Goal: Task Accomplishment & Management: Complete application form

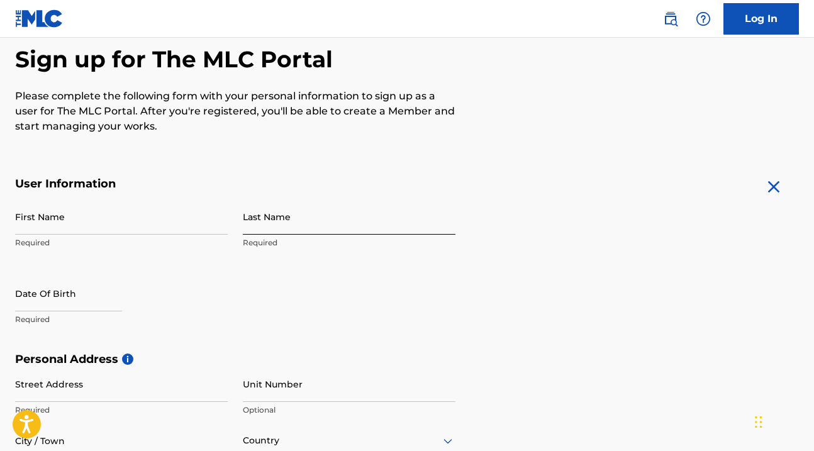
scroll to position [160, 0]
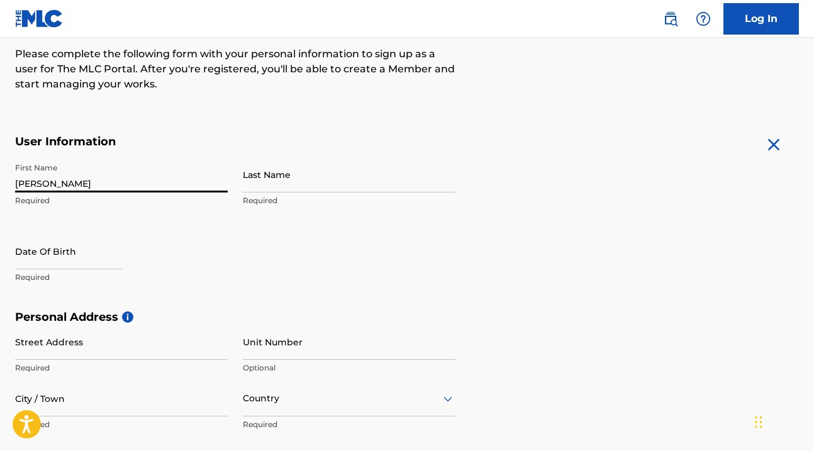
type input "[PERSON_NAME]"
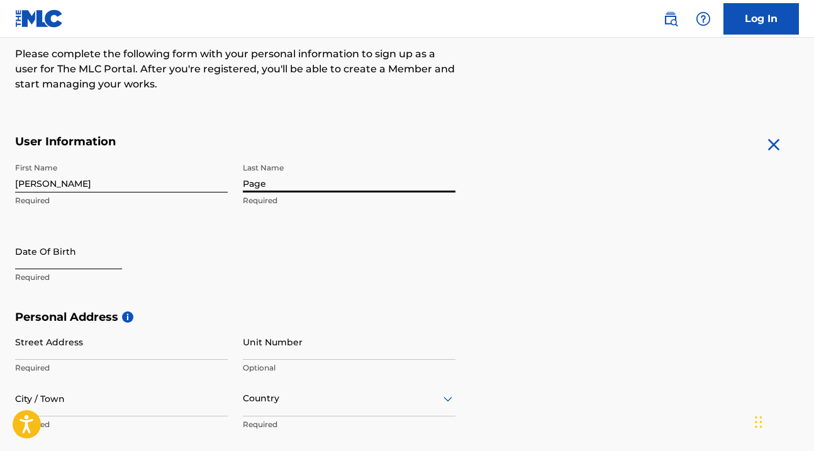
type input "Page"
select select "8"
select select "2025"
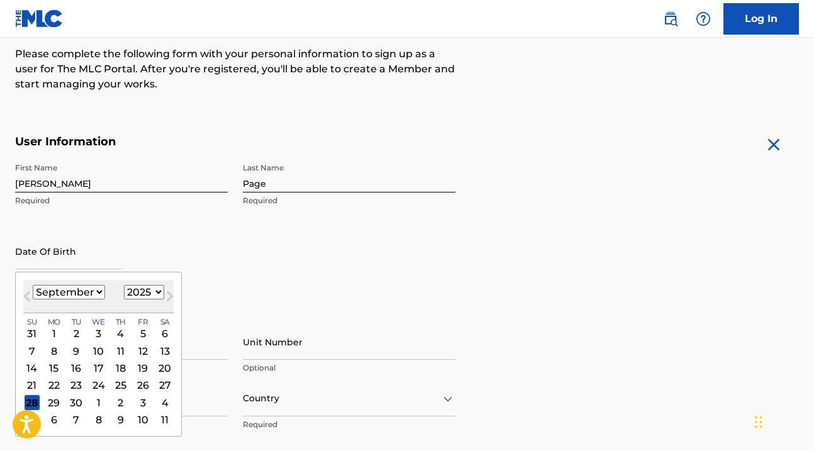
select select "3"
select select "1985"
click at [113, 366] on div "18" at bounding box center [120, 367] width 15 height 15
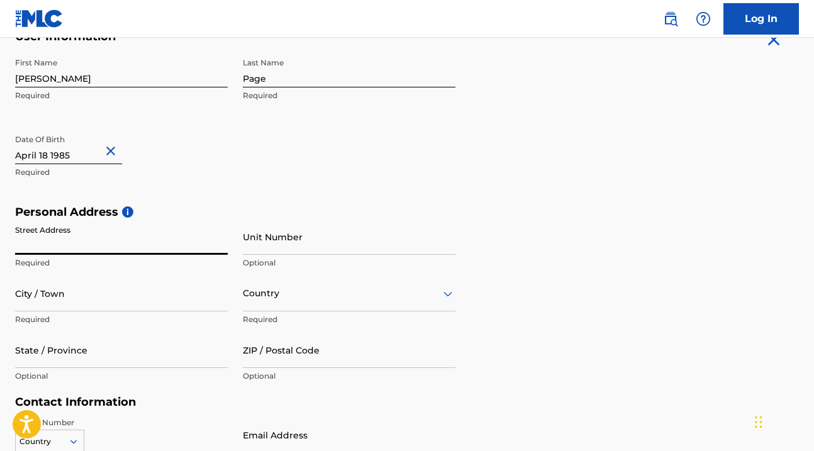
scroll to position [272, 0]
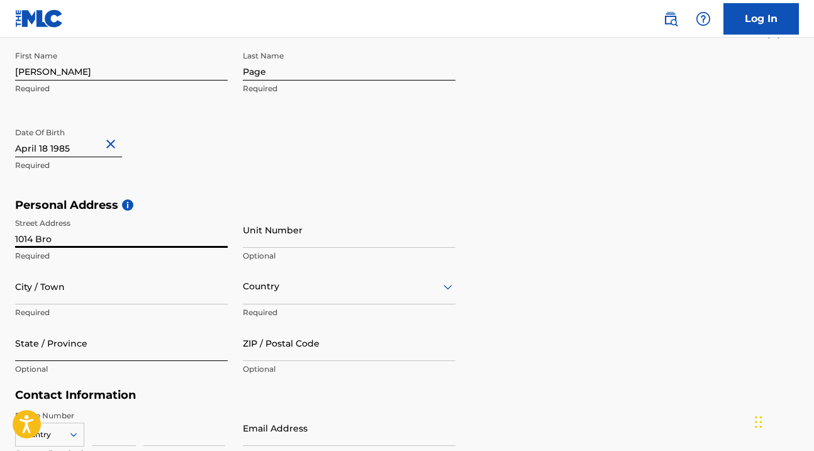
type input "1014 Broa"
type input "[STREET_ADDRESS]"
type input "326"
type input "[GEOGRAPHIC_DATA][PERSON_NAME]"
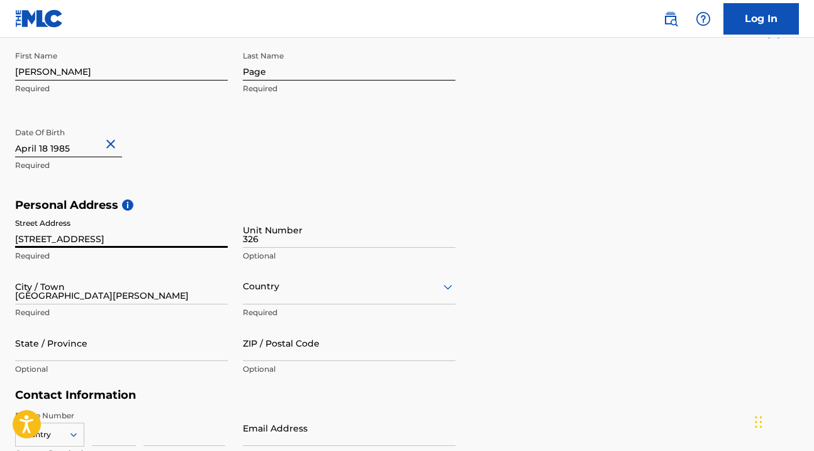
type input "[GEOGRAPHIC_DATA]"
type input "CA"
type input "90401"
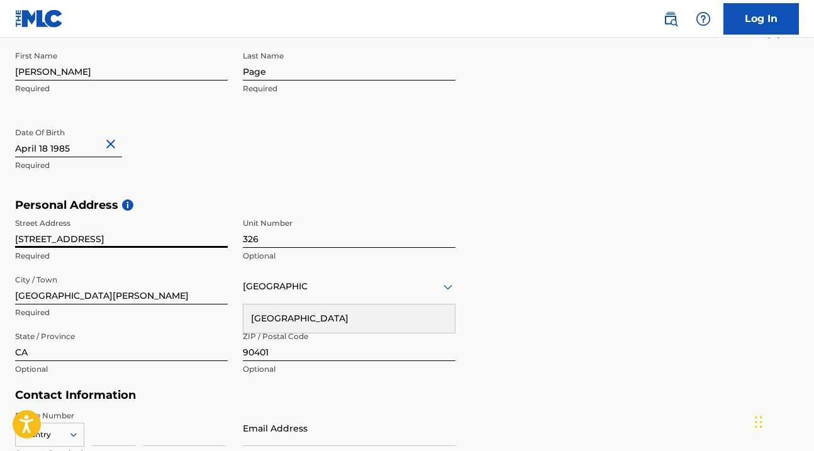
type input "[GEOGRAPHIC_DATA]"
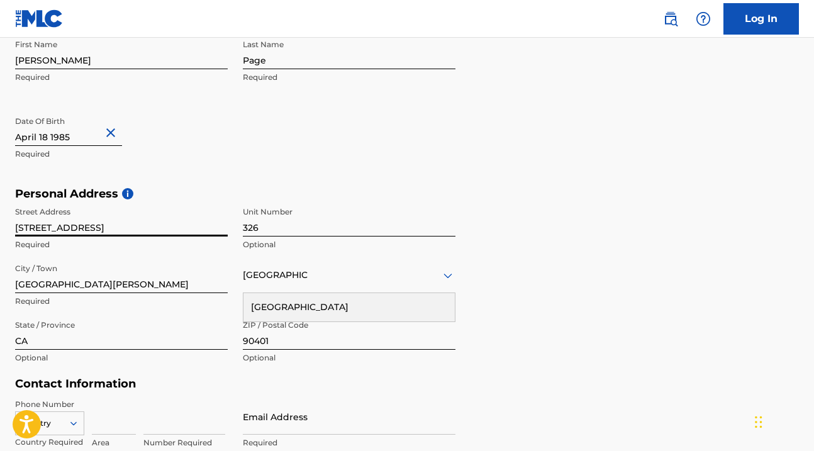
type input "[DOMAIN_NAME][EMAIL_ADDRESS][DOMAIN_NAME]"
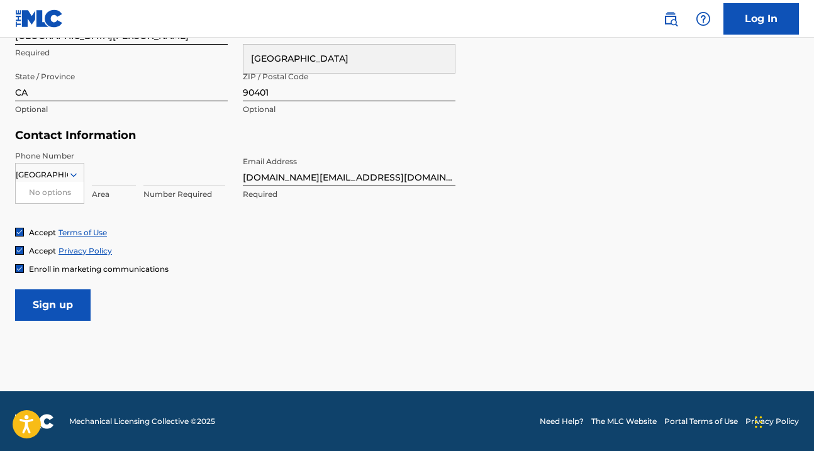
scroll to position [532, 0]
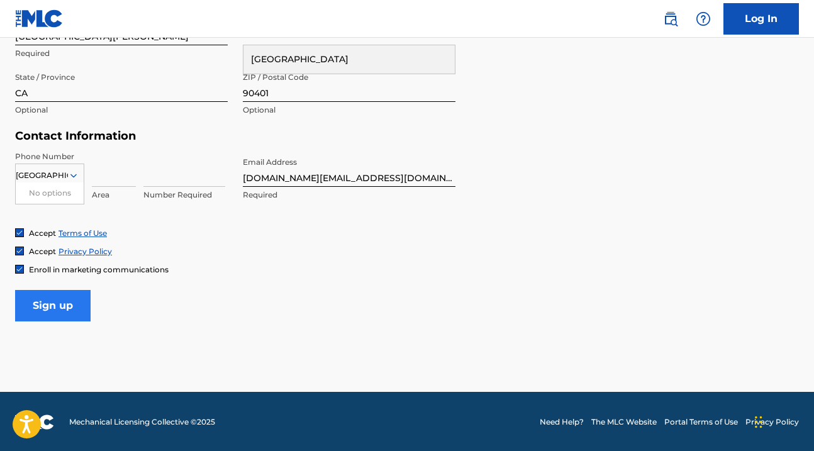
click at [65, 302] on input "Sign up" at bounding box center [52, 305] width 75 height 31
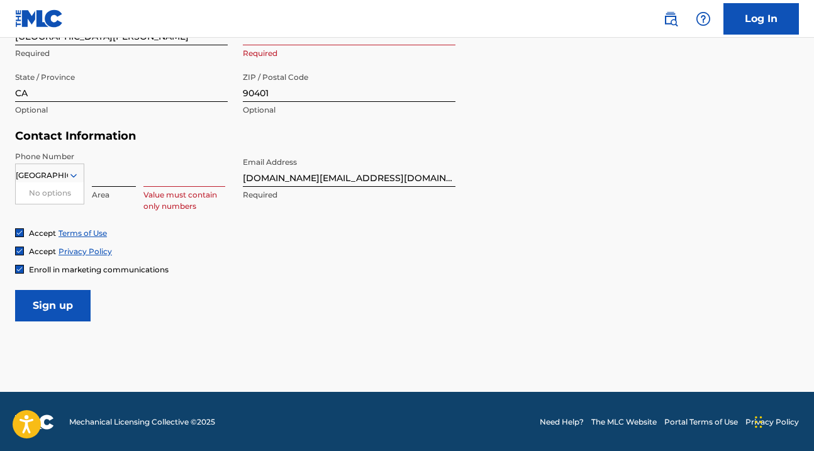
click at [106, 170] on input at bounding box center [114, 169] width 44 height 36
type input "310"
type input "8907280"
click at [55, 300] on input "Sign up" at bounding box center [52, 305] width 75 height 31
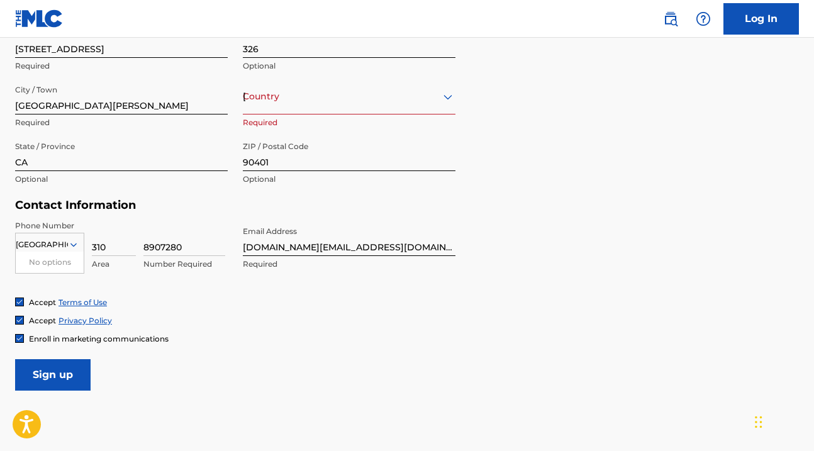
scroll to position [457, 0]
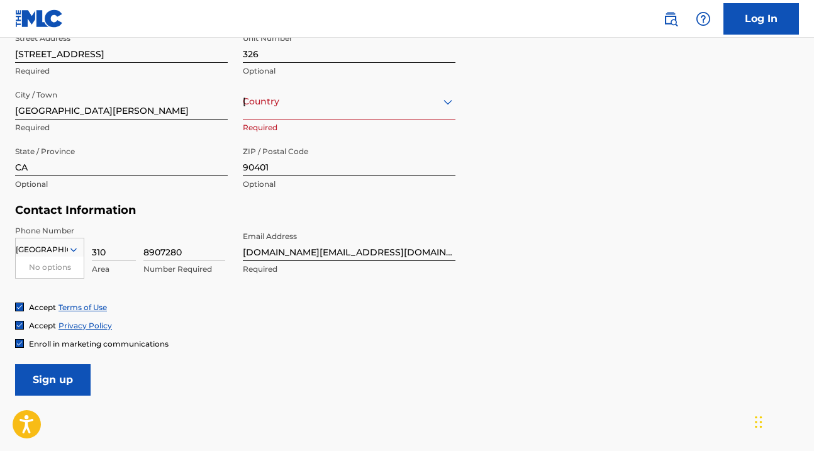
click at [273, 107] on div "[GEOGRAPHIC_DATA]" at bounding box center [349, 102] width 213 height 16
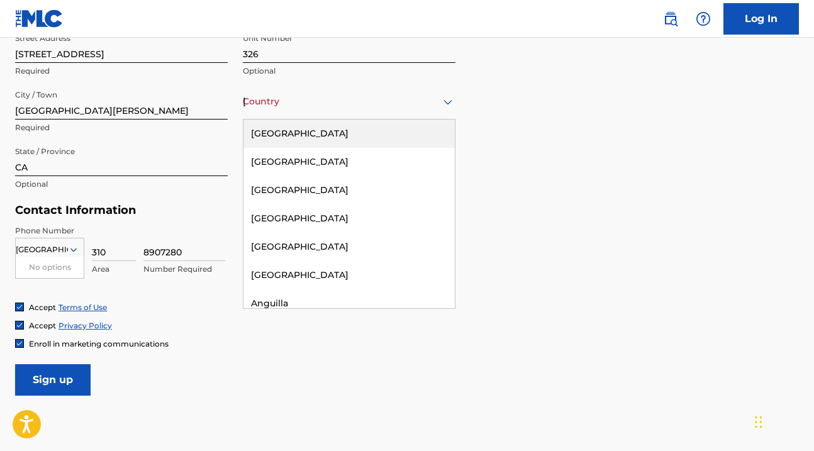
click at [269, 138] on div "[GEOGRAPHIC_DATA]" at bounding box center [348, 134] width 211 height 28
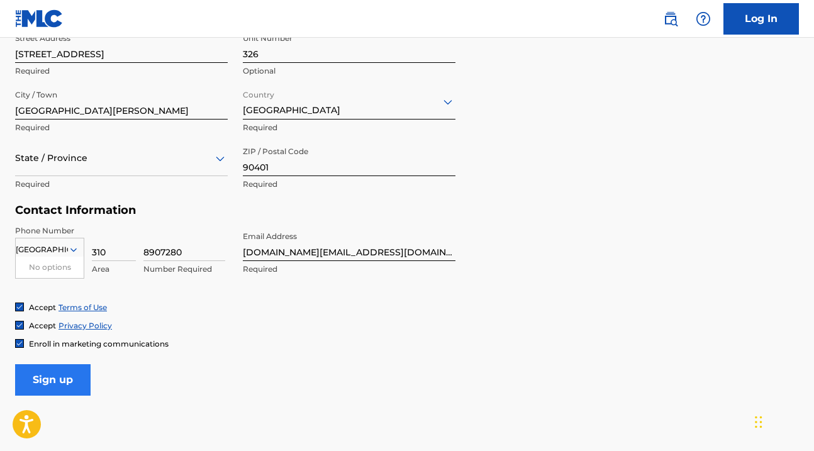
click at [47, 377] on input "Sign up" at bounding box center [52, 379] width 75 height 31
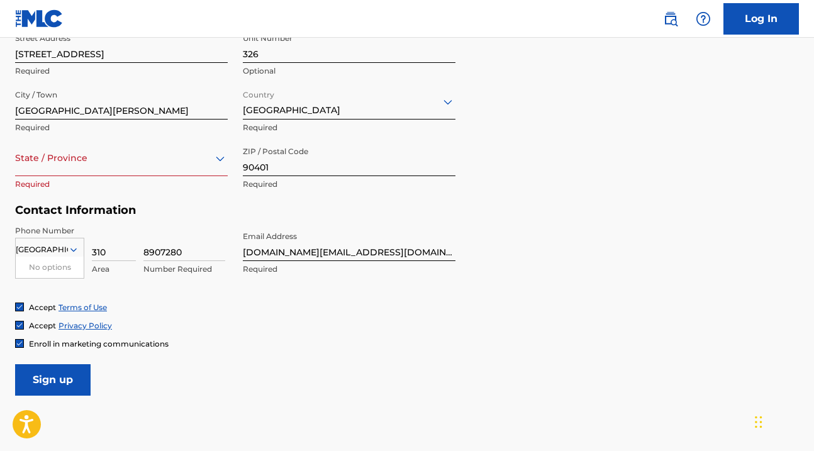
click at [120, 164] on div at bounding box center [121, 158] width 213 height 16
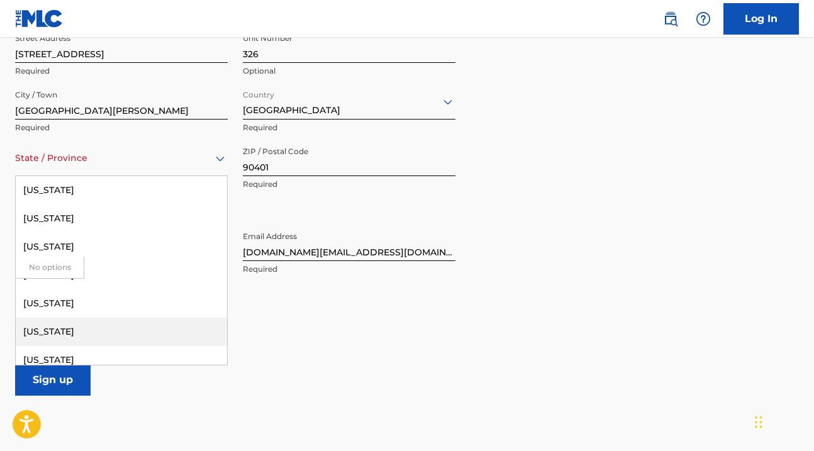
click at [48, 324] on div "[US_STATE]" at bounding box center [121, 332] width 211 height 28
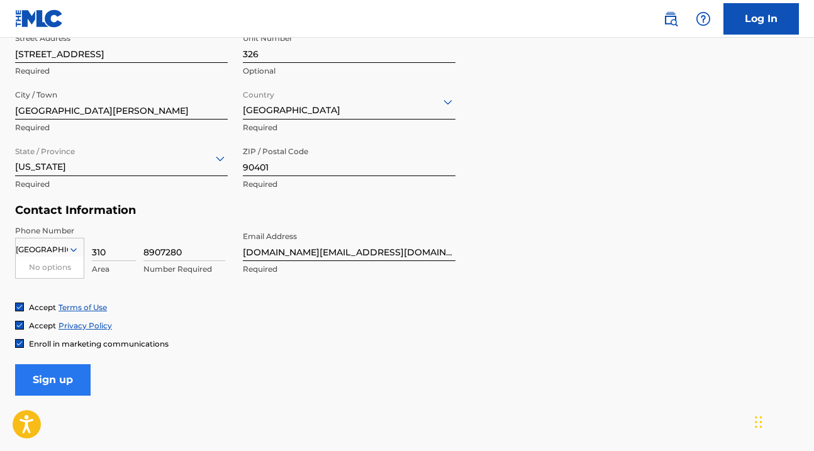
click at [46, 376] on input "Sign up" at bounding box center [52, 379] width 75 height 31
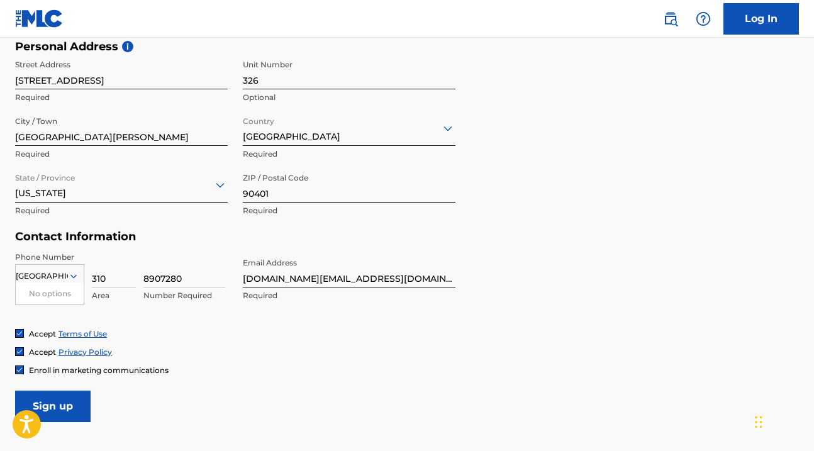
scroll to position [472, 0]
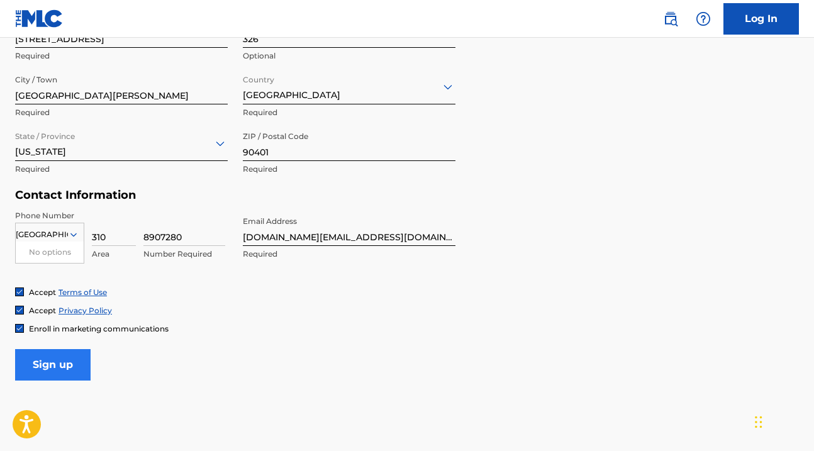
click at [59, 351] on input "Sign up" at bounding box center [52, 364] width 75 height 31
click at [71, 229] on icon at bounding box center [73, 234] width 11 height 11
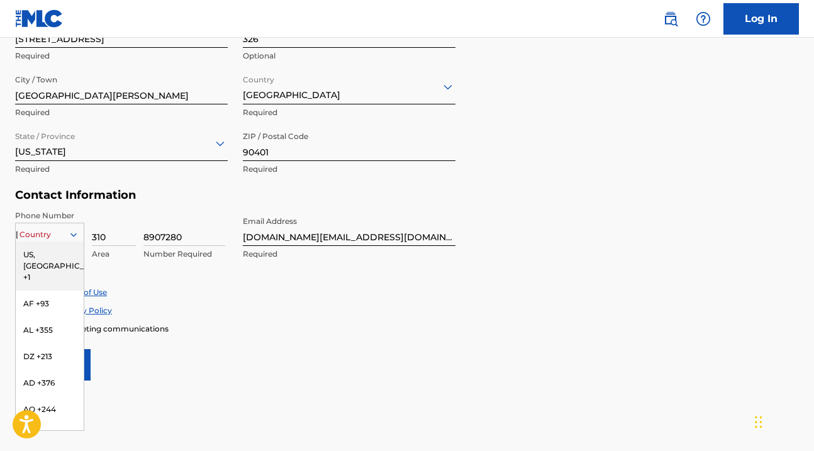
click at [43, 261] on div "US, [GEOGRAPHIC_DATA] +1" at bounding box center [50, 266] width 68 height 49
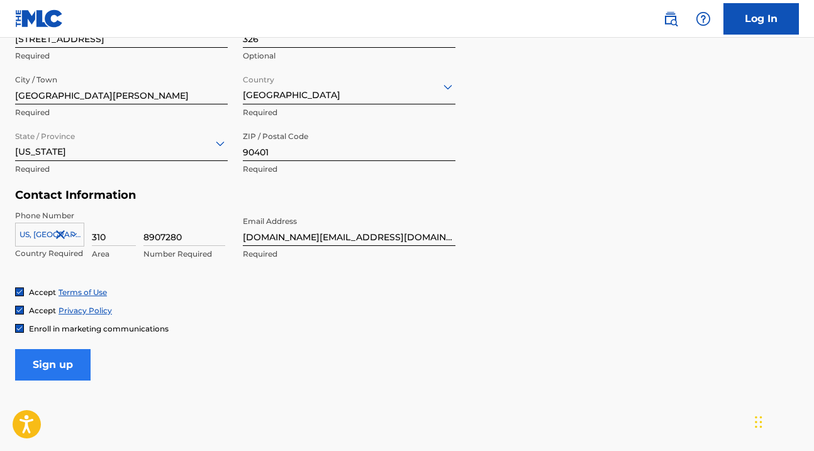
click at [46, 364] on input "Sign up" at bounding box center [52, 364] width 75 height 31
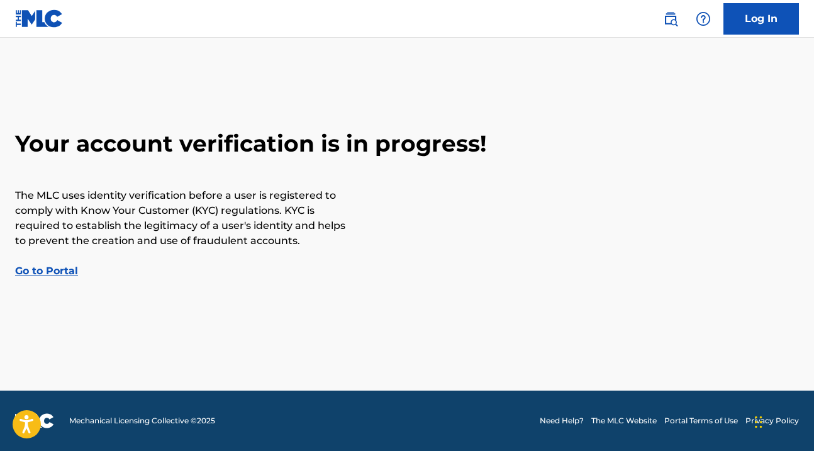
click at [50, 269] on link "Go to Portal" at bounding box center [46, 271] width 63 height 12
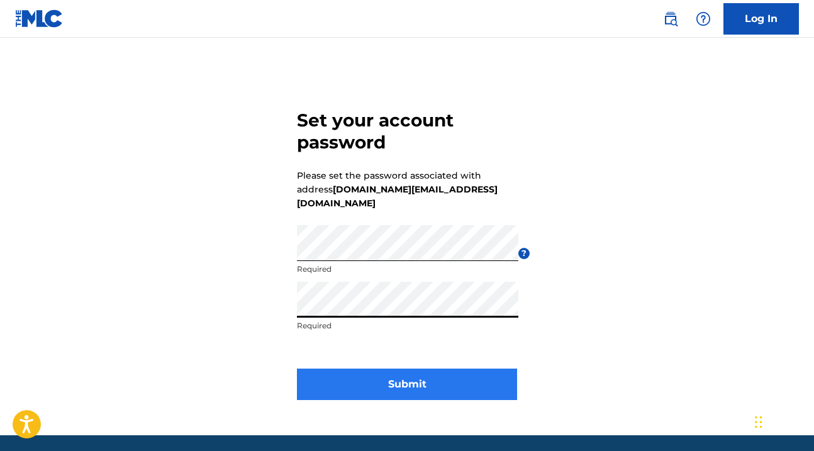
click at [379, 369] on button "Submit" at bounding box center [407, 384] width 220 height 31
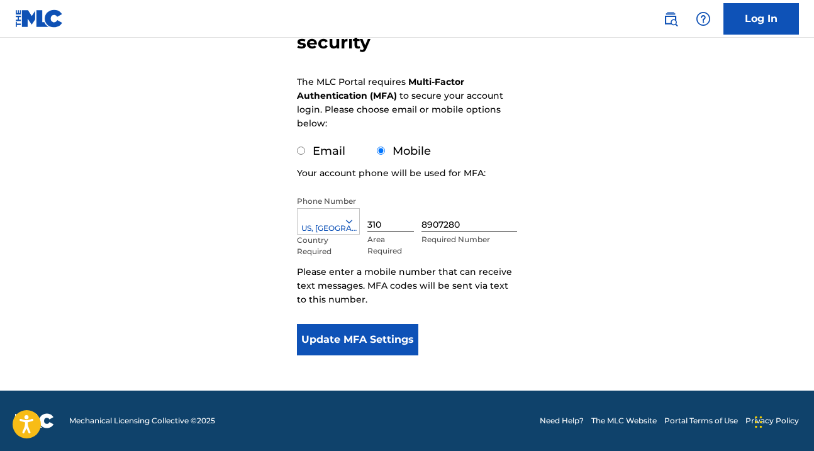
scroll to position [154, 0]
click at [340, 340] on button "Update MFA Settings" at bounding box center [357, 339] width 121 height 31
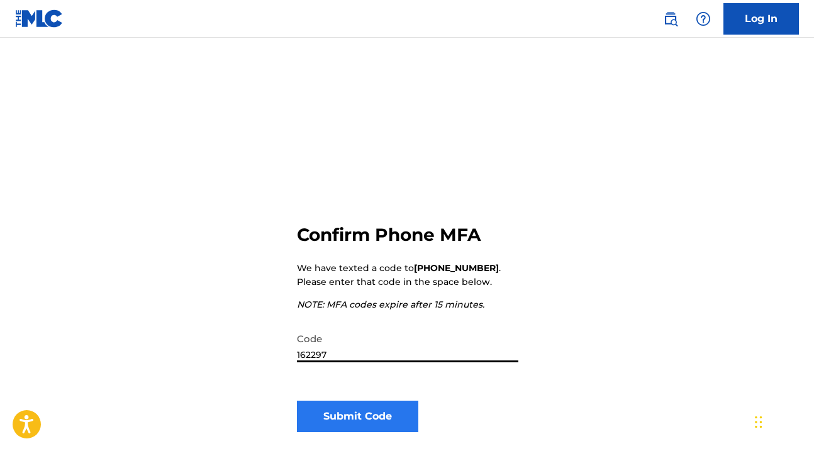
type input "162297"
click at [354, 418] on button "Submit Code" at bounding box center [357, 416] width 121 height 31
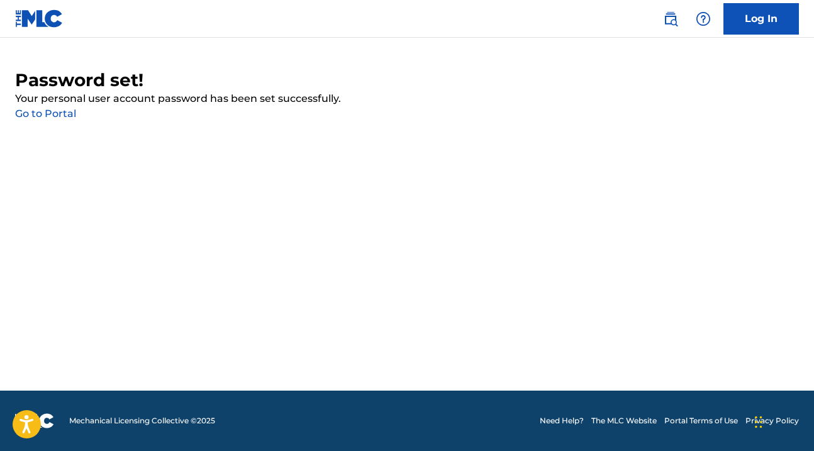
click at [58, 108] on link "Go to Portal" at bounding box center [45, 114] width 61 height 12
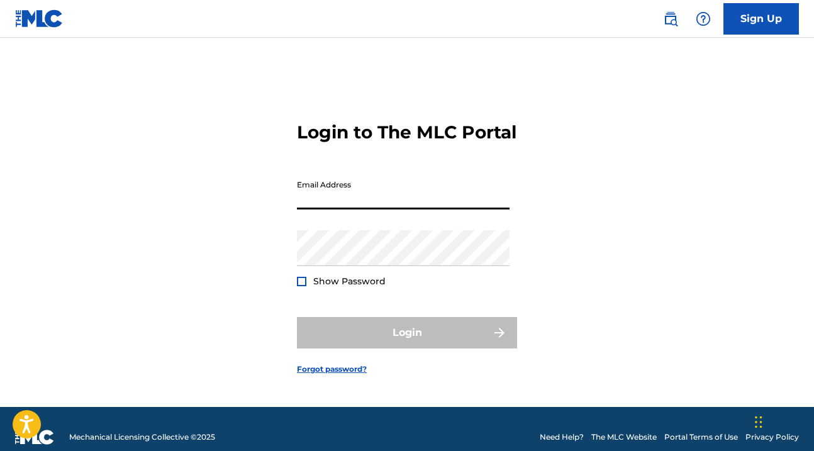
type input "[DOMAIN_NAME][EMAIL_ADDRESS][DOMAIN_NAME]"
click at [407, 343] on button "Login" at bounding box center [407, 332] width 220 height 31
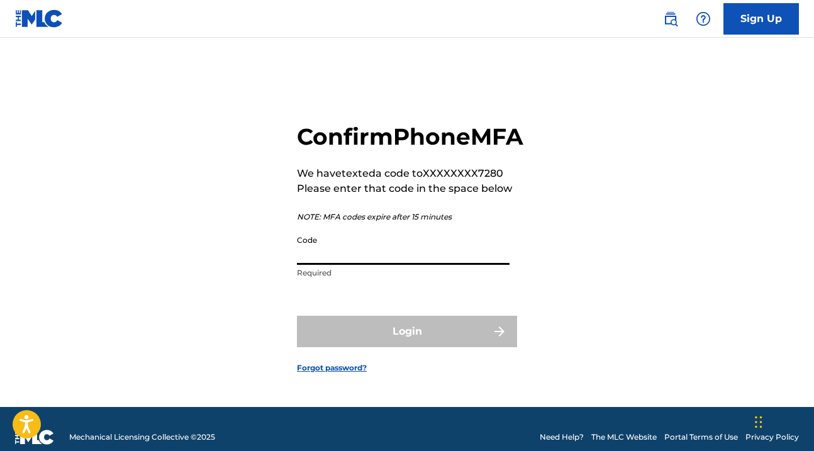
click at [362, 263] on input "Code" at bounding box center [403, 247] width 213 height 36
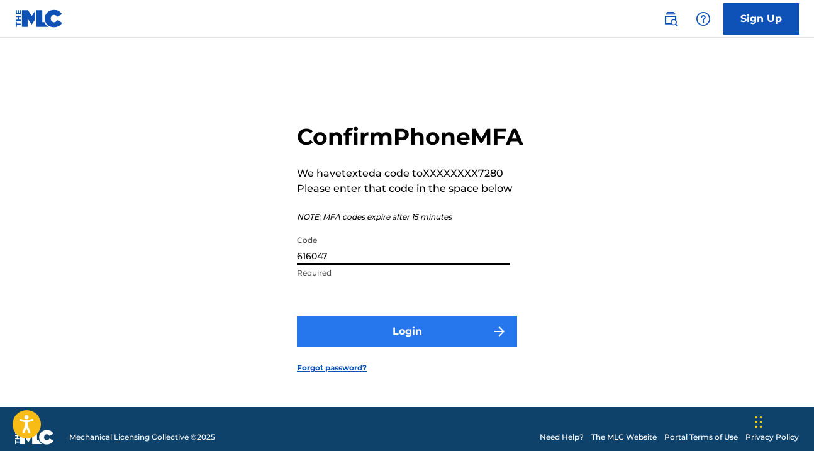
type input "616047"
click at [406, 342] on button "Login" at bounding box center [407, 331] width 220 height 31
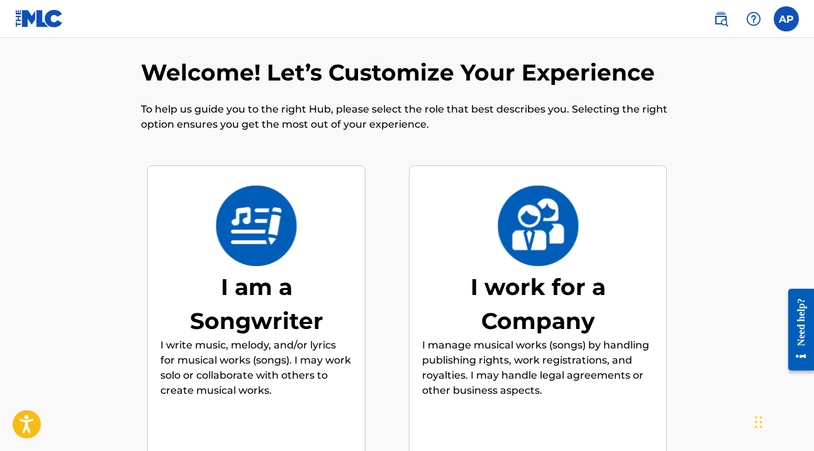
scroll to position [6, 0]
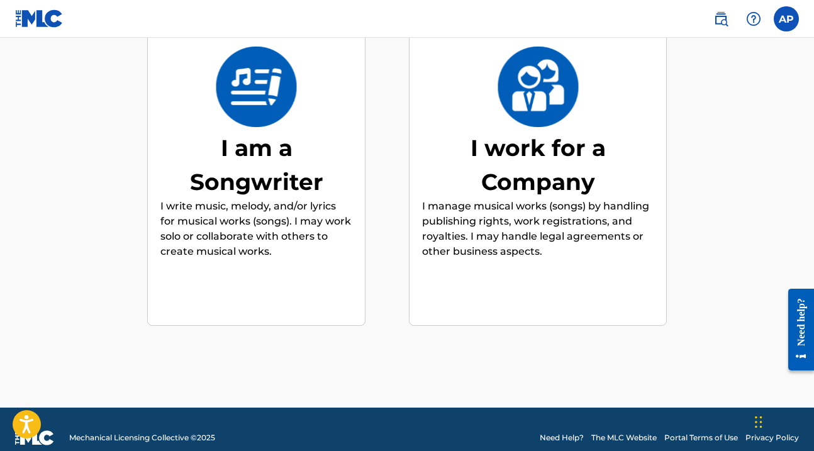
click at [536, 108] on img at bounding box center [537, 87] width 82 height 81
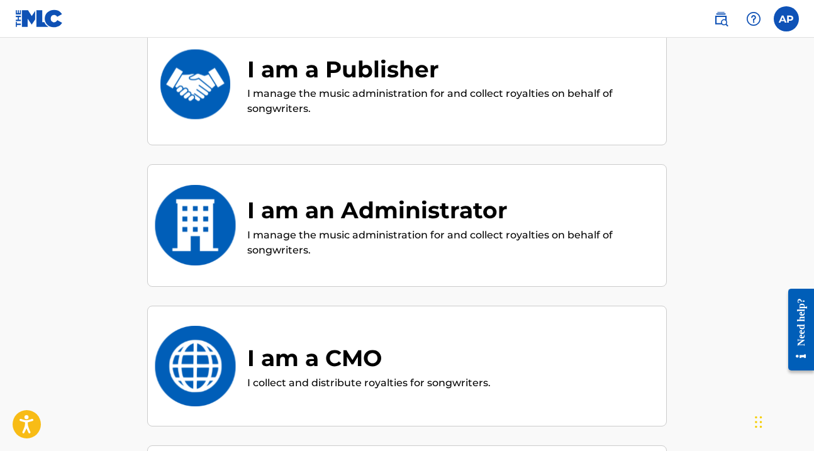
scroll to position [150, 0]
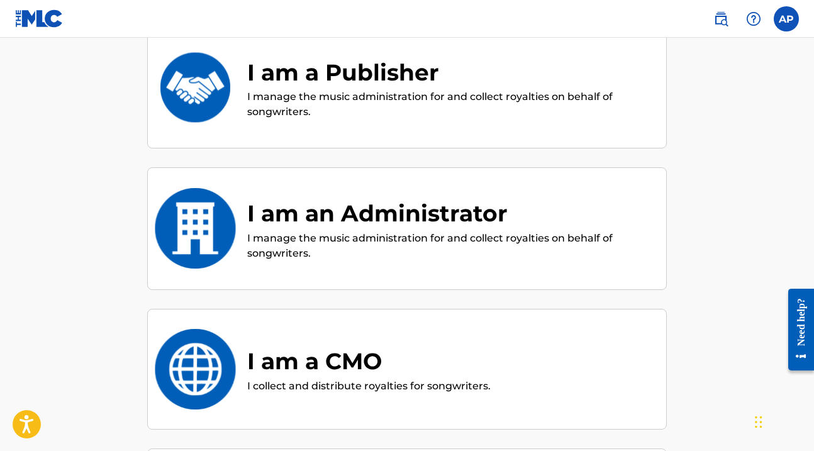
click at [409, 213] on div "I am an Administrator" at bounding box center [450, 213] width 406 height 34
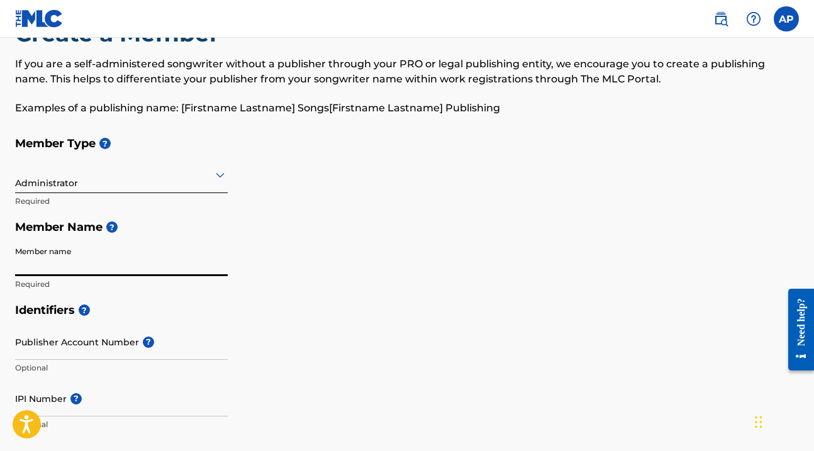
scroll to position [51, 0]
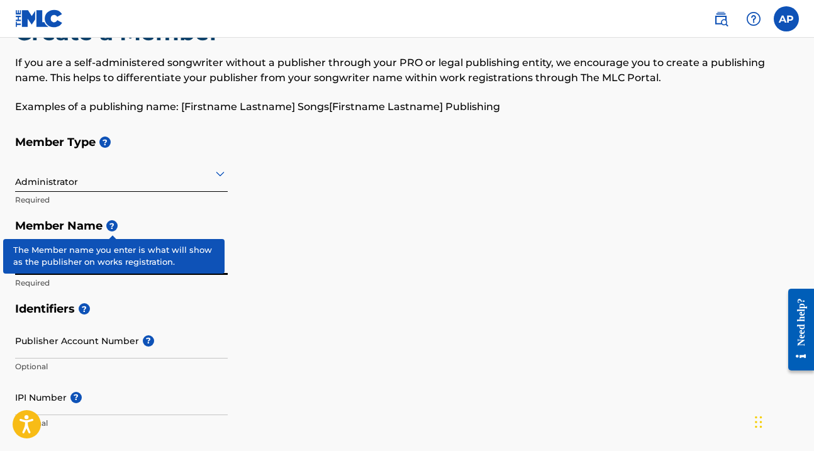
click at [116, 226] on span "?" at bounding box center [111, 225] width 11 height 11
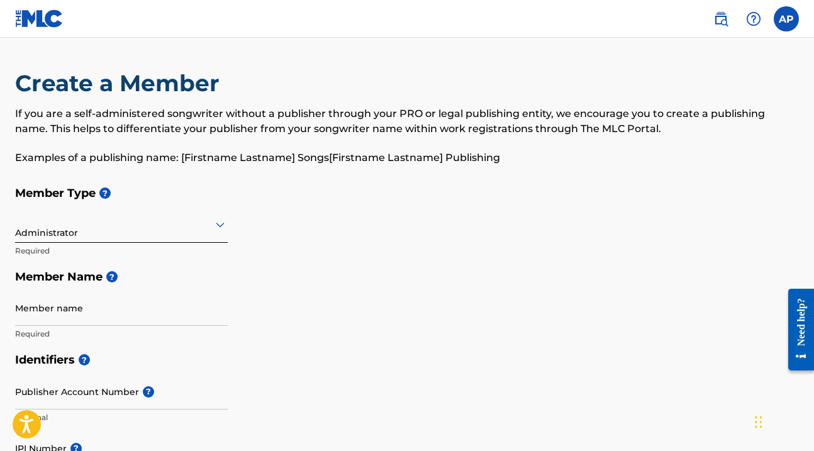
scroll to position [0, 0]
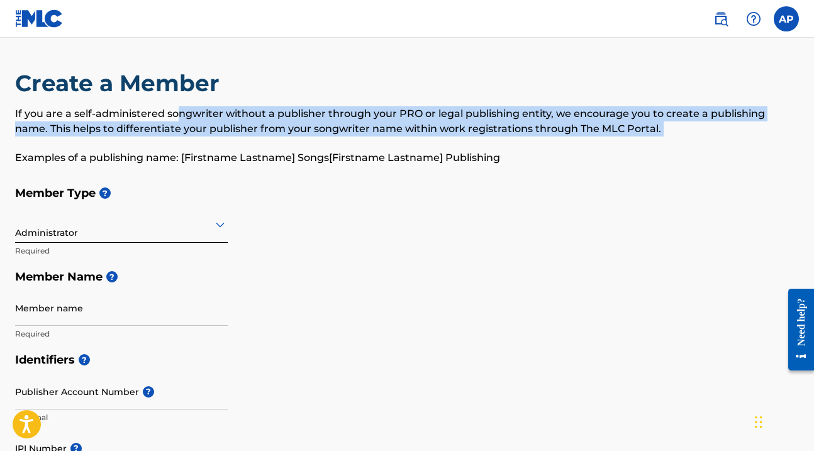
drag, startPoint x: 177, startPoint y: 113, endPoint x: 213, endPoint y: 145, distance: 48.1
click at [213, 145] on div "If you are a self-administered songwriter without a publisher through your PRO …" at bounding box center [407, 135] width 784 height 59
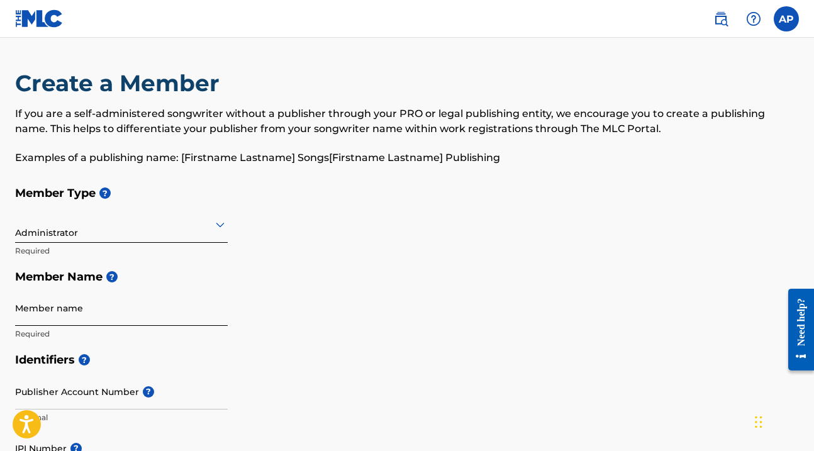
click at [50, 321] on input "Member name" at bounding box center [121, 308] width 213 height 36
type input "Anthem AMG"
click at [294, 304] on div "Member Type ? Administrator Required Member Name ? Member name Anthem AMG Requi…" at bounding box center [407, 263] width 784 height 167
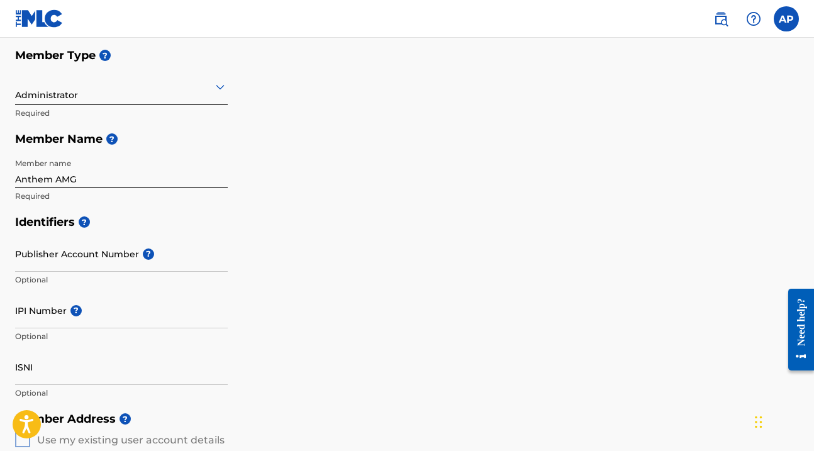
scroll to position [140, 0]
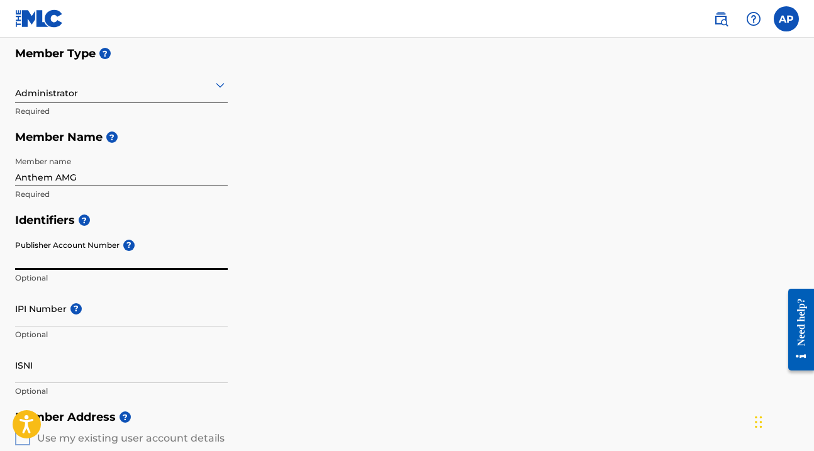
click at [111, 247] on input "Publisher Account Number ?" at bounding box center [121, 252] width 213 height 36
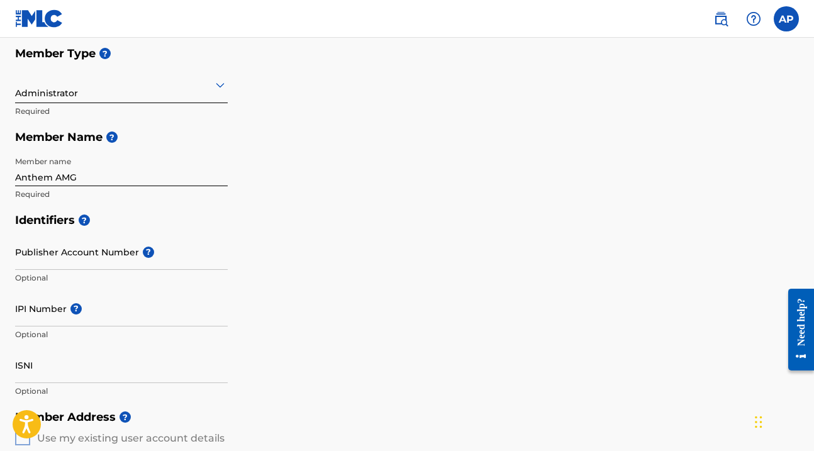
click at [137, 218] on h5 "Identifiers ?" at bounding box center [407, 220] width 784 height 27
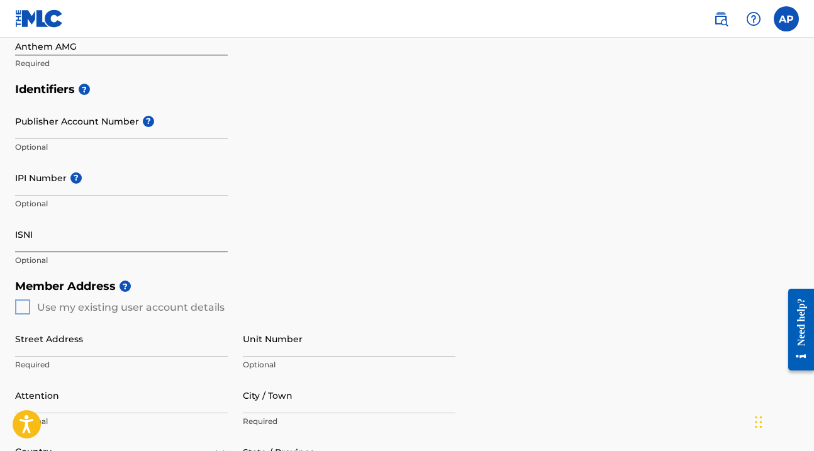
scroll to position [271, 0]
click at [30, 232] on input "ISNI" at bounding box center [121, 234] width 213 height 36
click at [21, 305] on div "Member Address ? Use my existing user account details Street Address Required U…" at bounding box center [407, 416] width 784 height 287
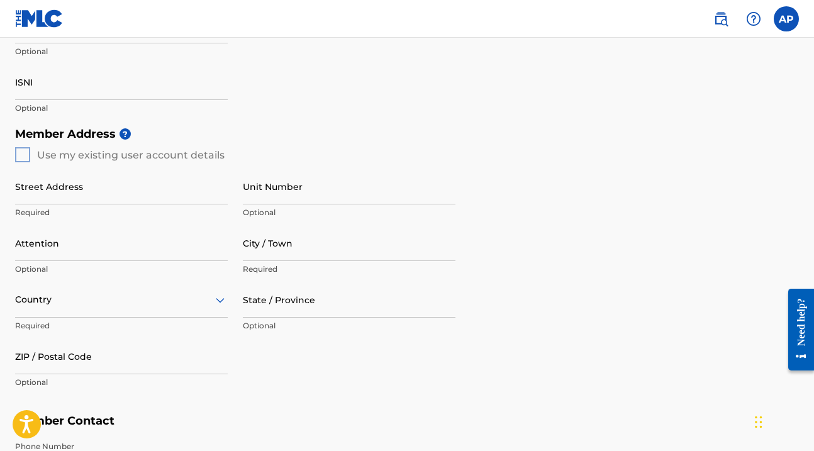
scroll to position [427, 0]
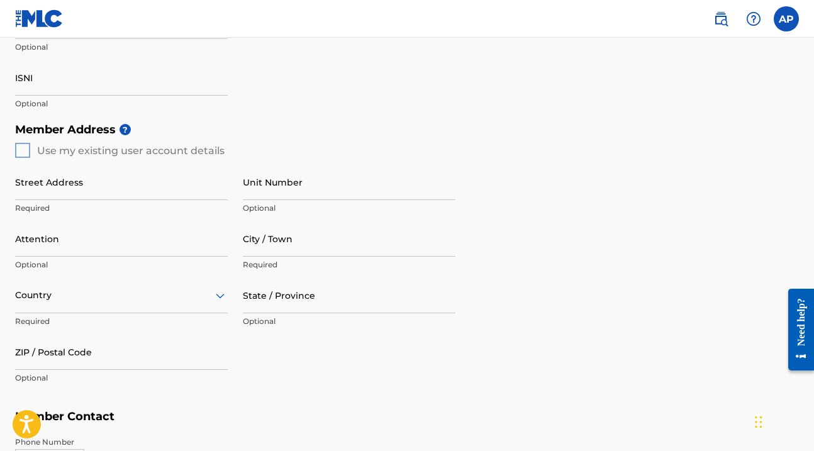
click at [22, 150] on div "Member Address ? Use my existing user account details Street Address Required U…" at bounding box center [407, 259] width 784 height 287
type input "1014 Broad"
type input "[STREET_ADDRESS]"
type input "326"
type input "[GEOGRAPHIC_DATA][PERSON_NAME]"
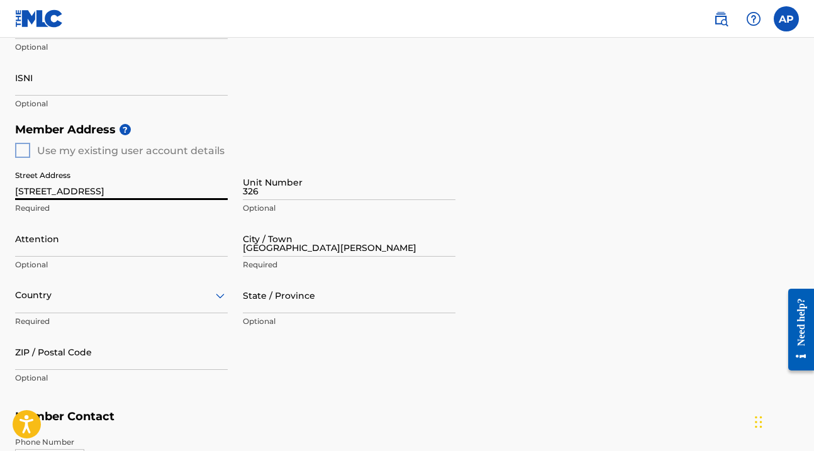
type input "[GEOGRAPHIC_DATA]"
type input "CA"
type input "90401"
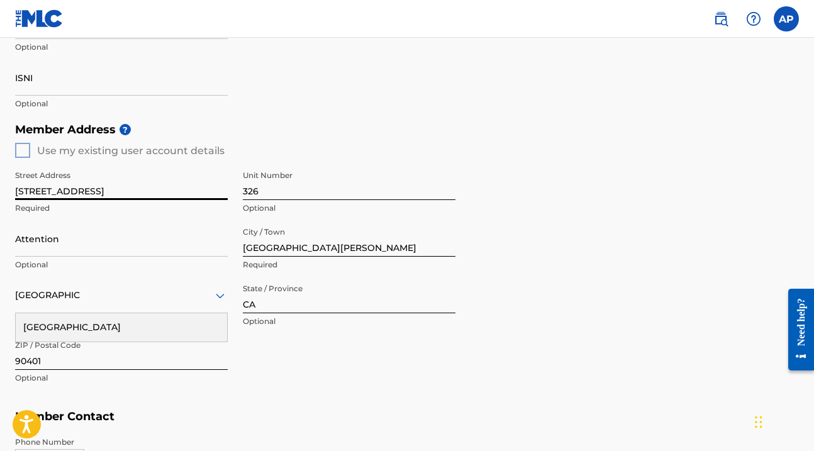
type input "[GEOGRAPHIC_DATA]"
type input "[DOMAIN_NAME][EMAIL_ADDRESS][DOMAIN_NAME]"
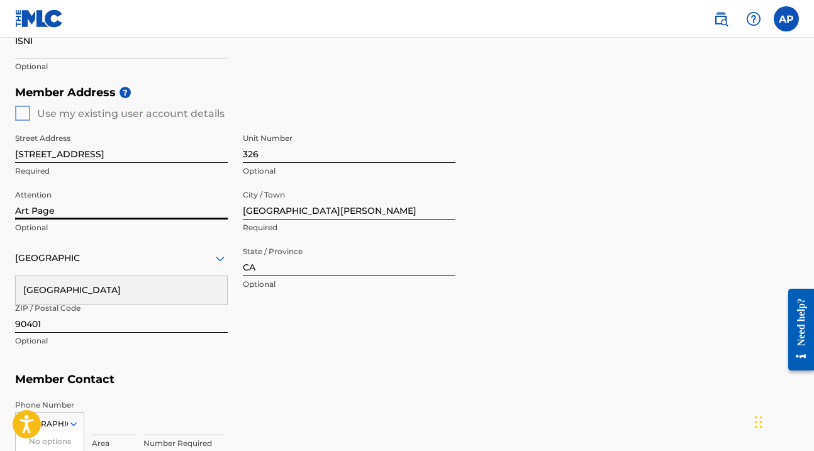
type input "Art Page"
click at [425, 360] on div "Member Address ? Use my existing user account details Street Address 1014 Broad…" at bounding box center [407, 222] width 784 height 287
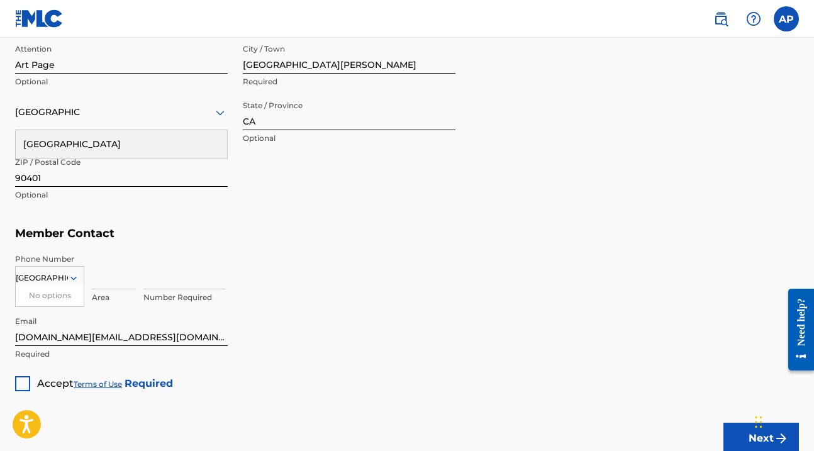
scroll to position [615, 0]
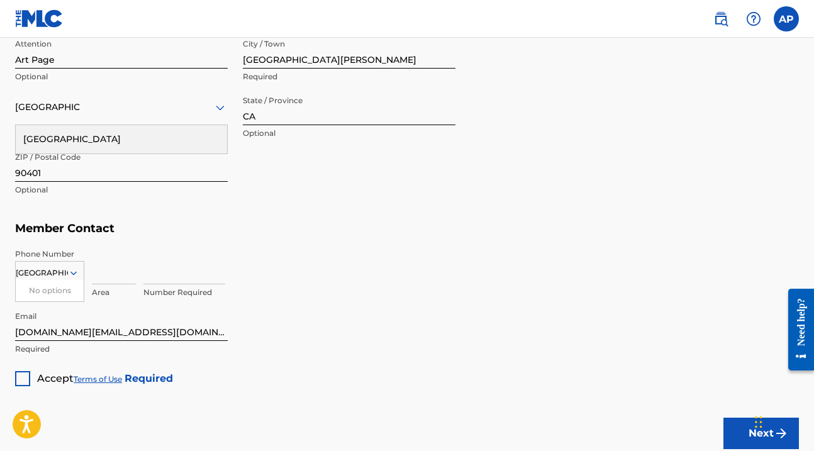
click at [47, 270] on input "[GEOGRAPHIC_DATA]" at bounding box center [42, 272] width 52 height 11
click at [98, 272] on input at bounding box center [114, 266] width 44 height 36
click at [64, 267] on div "Country" at bounding box center [49, 270] width 69 height 19
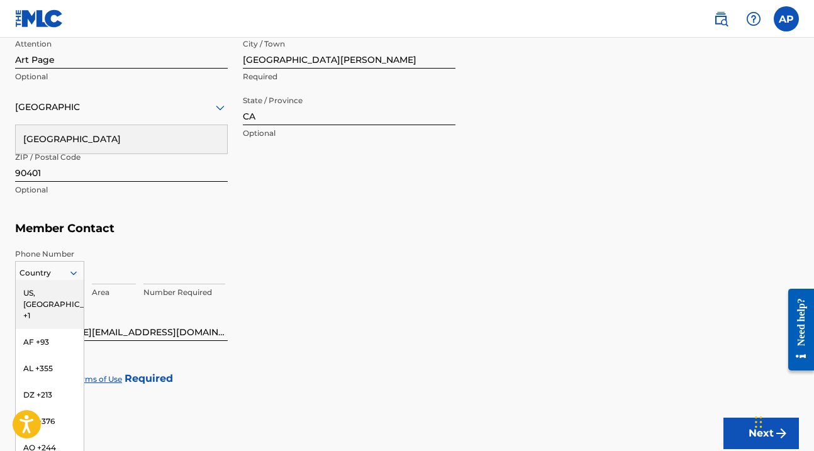
scroll to position [632, 0]
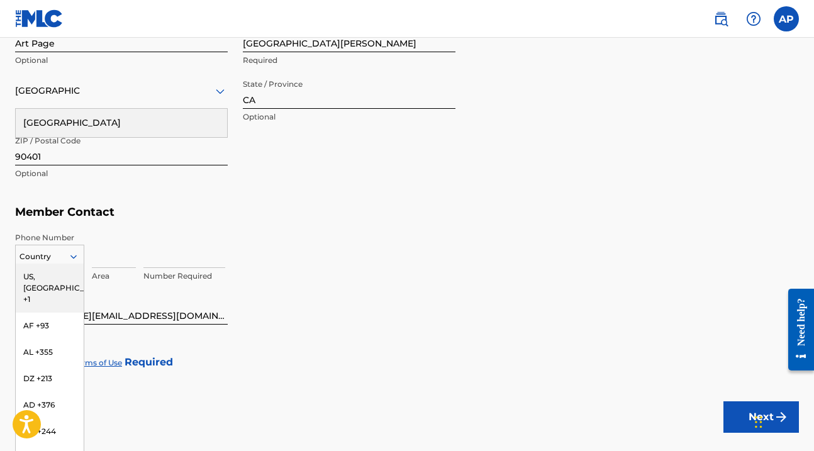
click at [48, 276] on div "US, [GEOGRAPHIC_DATA] +1" at bounding box center [50, 288] width 68 height 49
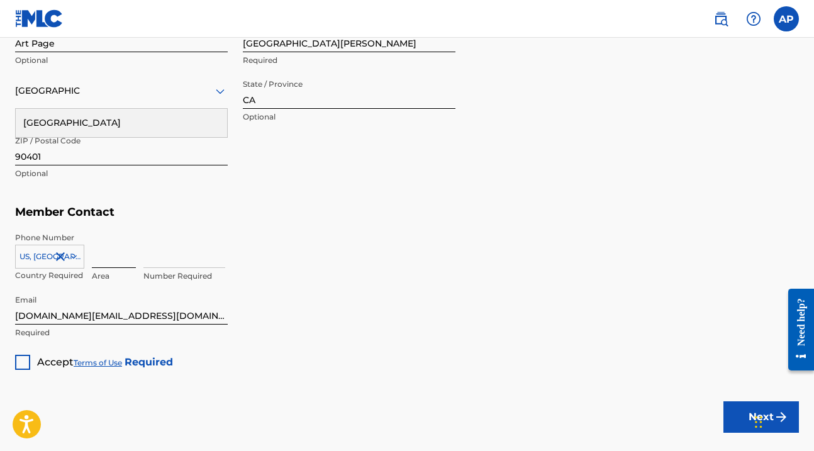
click at [114, 254] on input at bounding box center [114, 250] width 44 height 36
type input "310"
type input "8907280"
click at [16, 360] on div at bounding box center [22, 362] width 15 height 15
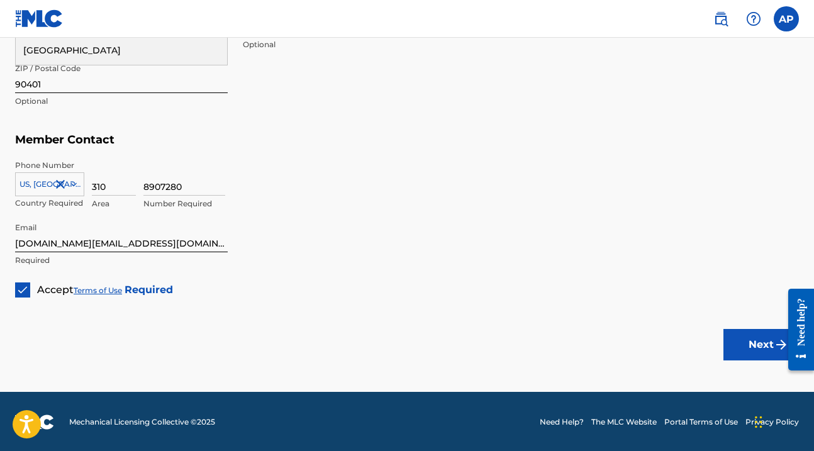
scroll to position [703, 0]
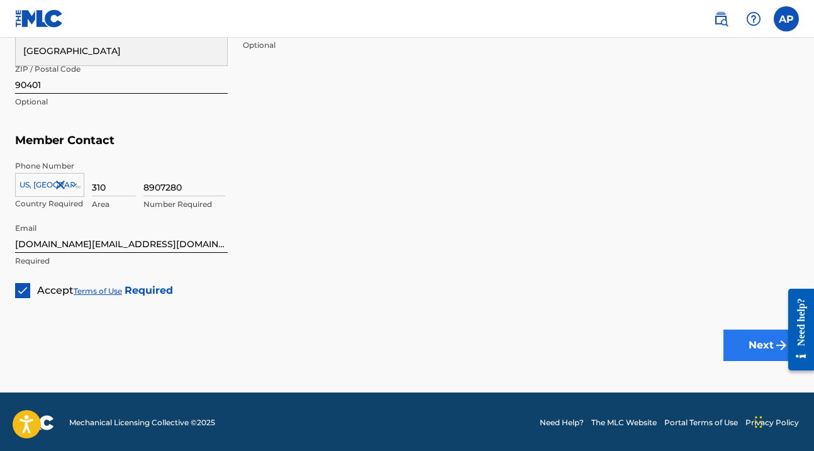
click at [756, 337] on button "Next" at bounding box center [760, 345] width 75 height 31
click at [757, 343] on button "Next" at bounding box center [760, 345] width 75 height 31
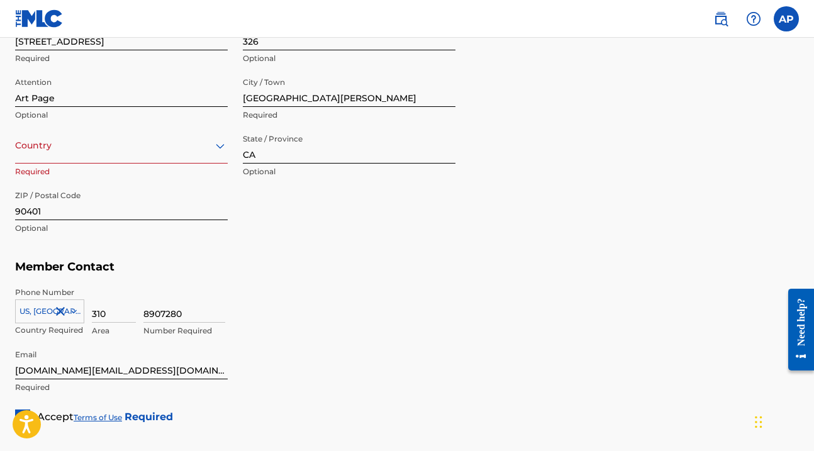
scroll to position [520, 0]
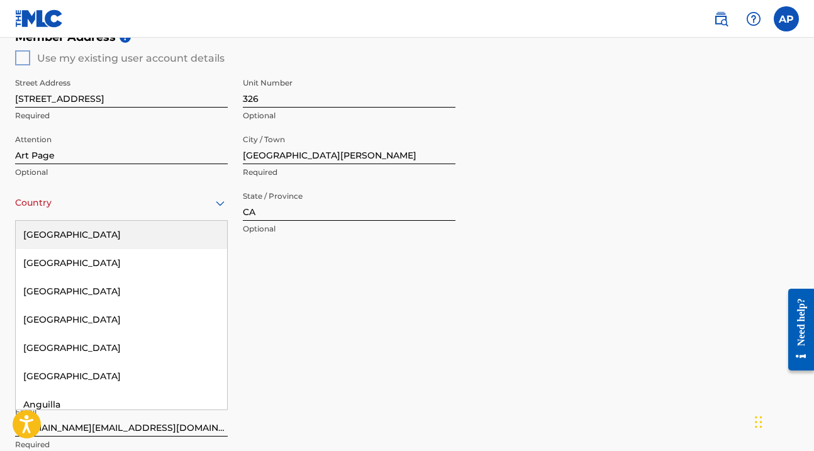
click at [65, 203] on div at bounding box center [121, 203] width 213 height 16
click at [60, 236] on div "[GEOGRAPHIC_DATA]" at bounding box center [121, 235] width 211 height 28
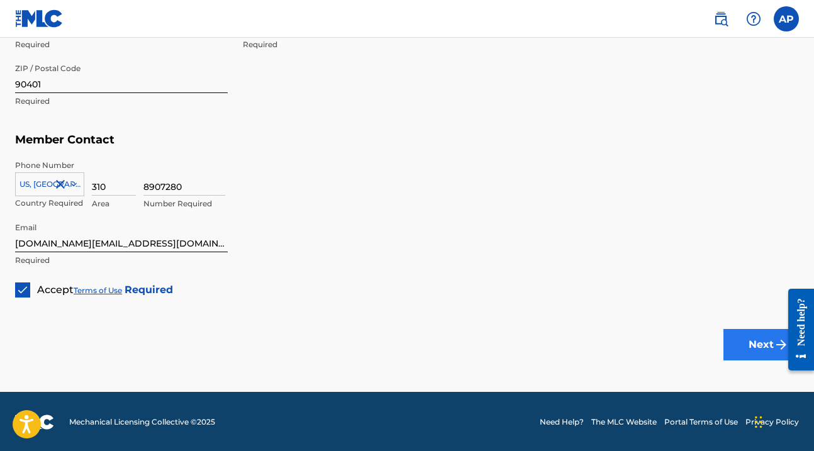
scroll to position [703, 0]
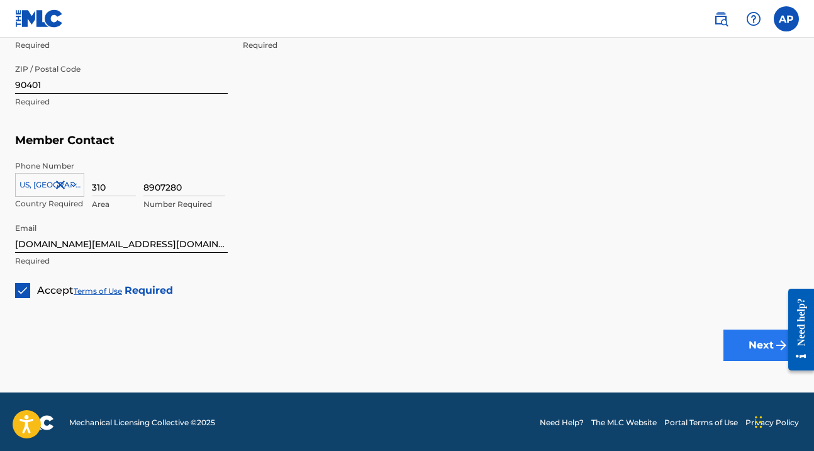
click at [759, 343] on button "Next" at bounding box center [760, 345] width 75 height 31
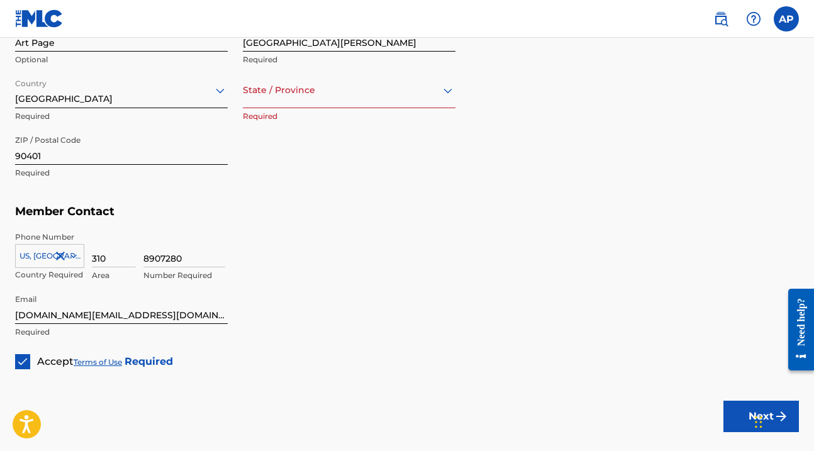
scroll to position [632, 0]
click at [263, 93] on div at bounding box center [349, 91] width 213 height 16
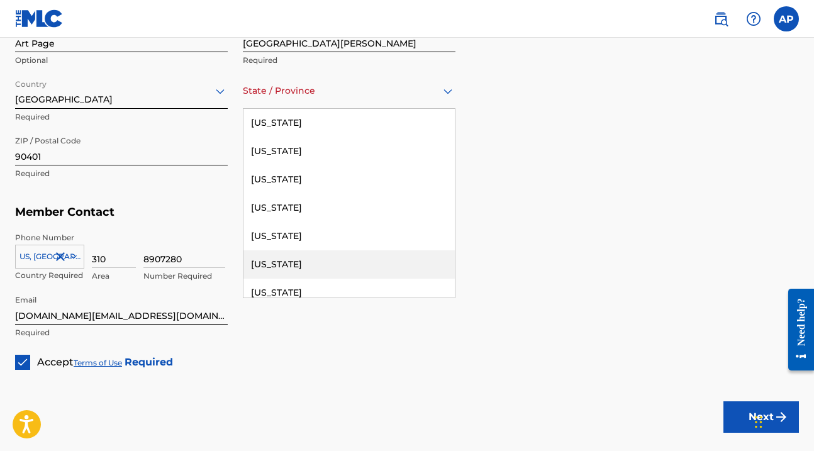
click at [272, 255] on div "[US_STATE]" at bounding box center [348, 264] width 211 height 28
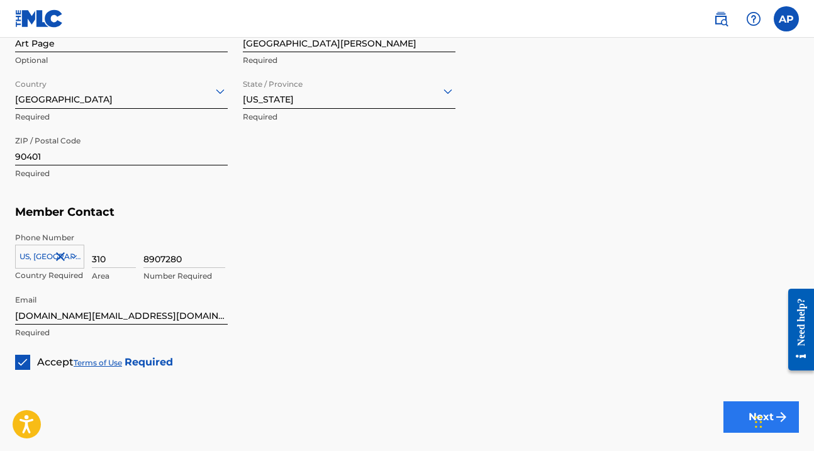
click at [734, 411] on button "Next" at bounding box center [760, 416] width 75 height 31
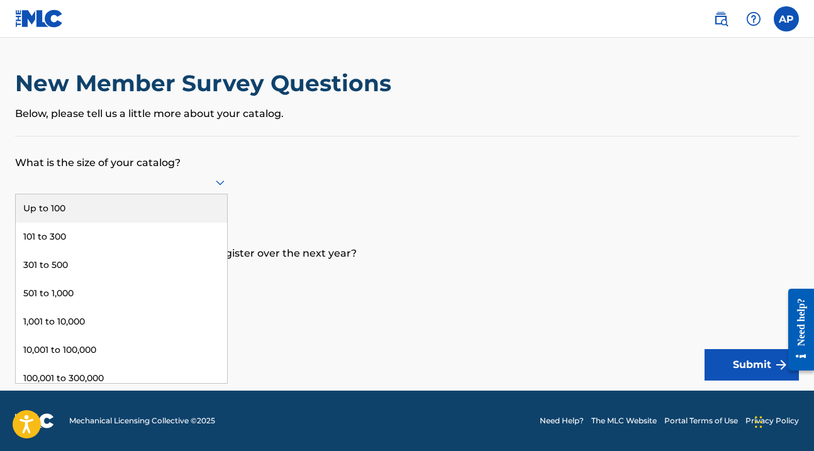
click at [226, 187] on icon at bounding box center [220, 182] width 15 height 15
click at [182, 223] on div "Up to 100" at bounding box center [121, 208] width 211 height 28
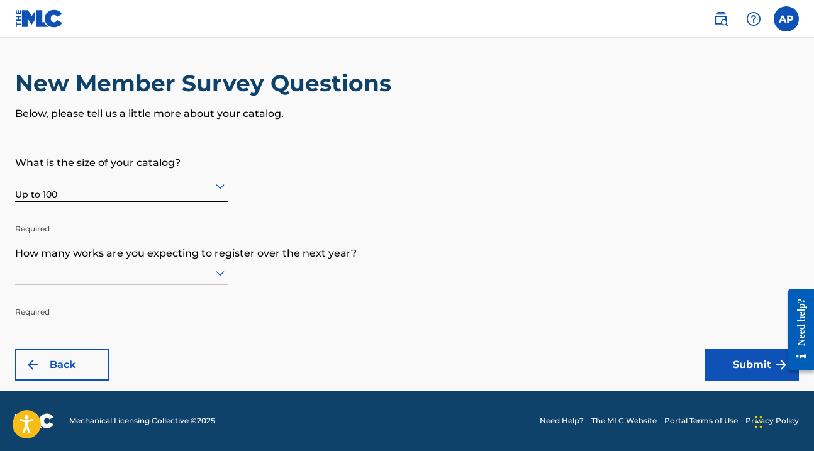
click at [218, 276] on icon at bounding box center [220, 272] width 15 height 15
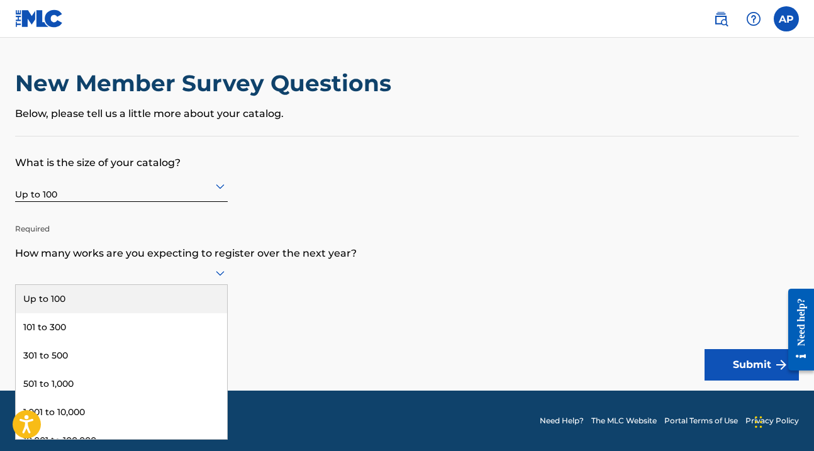
click at [148, 307] on div "Up to 100" at bounding box center [121, 299] width 211 height 28
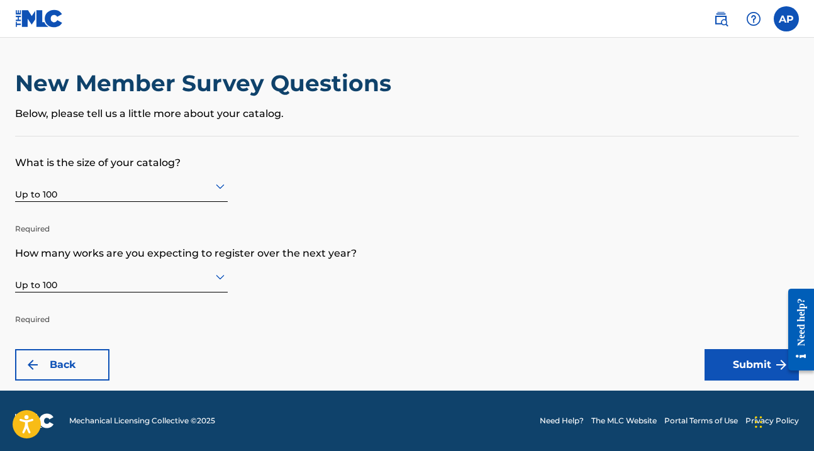
scroll to position [0, 0]
click at [740, 355] on button "Submit" at bounding box center [752, 364] width 94 height 31
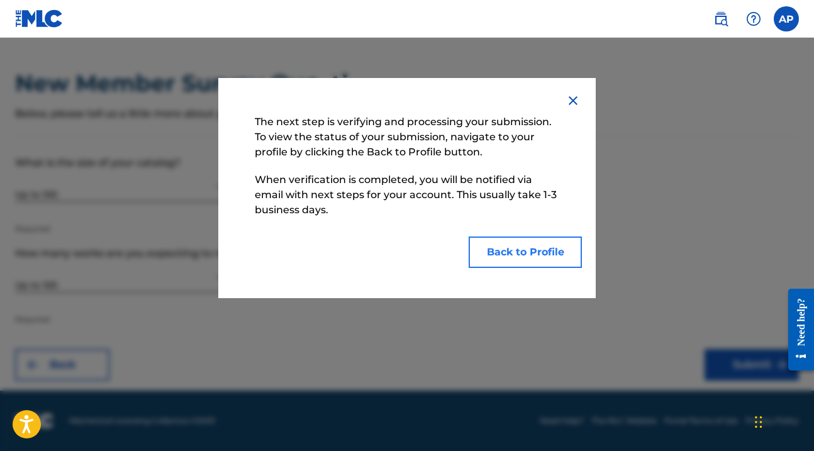
click at [538, 252] on button "Back to Profile" at bounding box center [525, 252] width 113 height 31
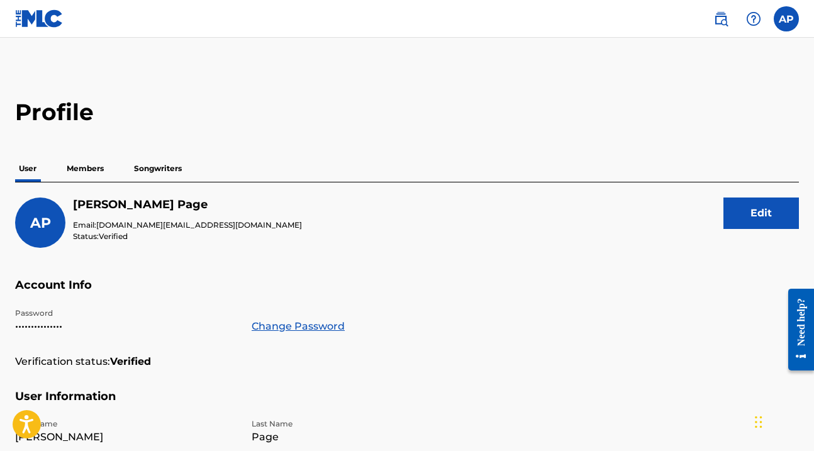
click at [95, 164] on p "Members" at bounding box center [85, 168] width 45 height 26
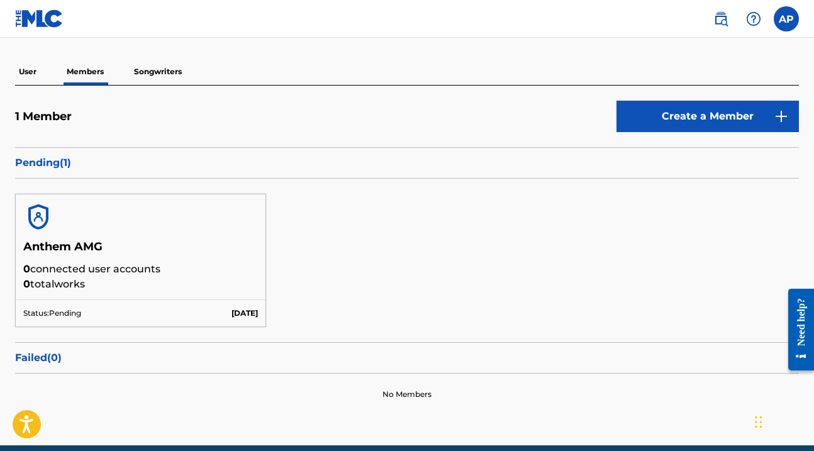
scroll to position [104, 0]
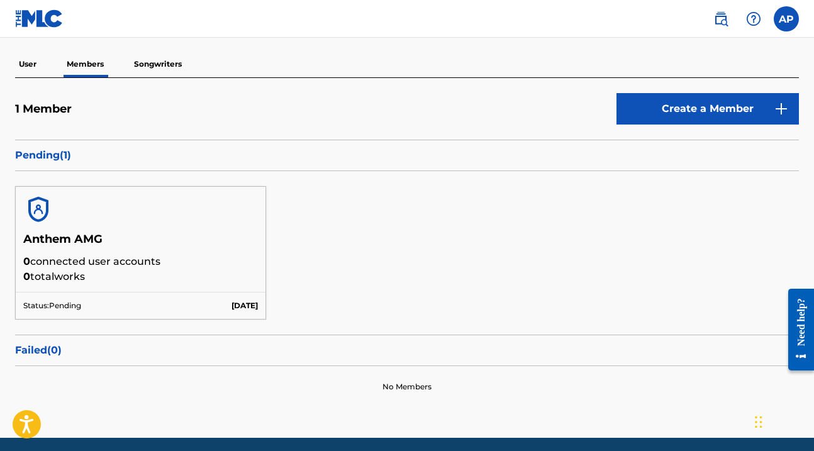
click at [45, 151] on p "Pending ( 1 )" at bounding box center [407, 155] width 784 height 15
click at [165, 60] on p "Songwriters" at bounding box center [157, 64] width 55 height 26
